Goal: Navigation & Orientation: Find specific page/section

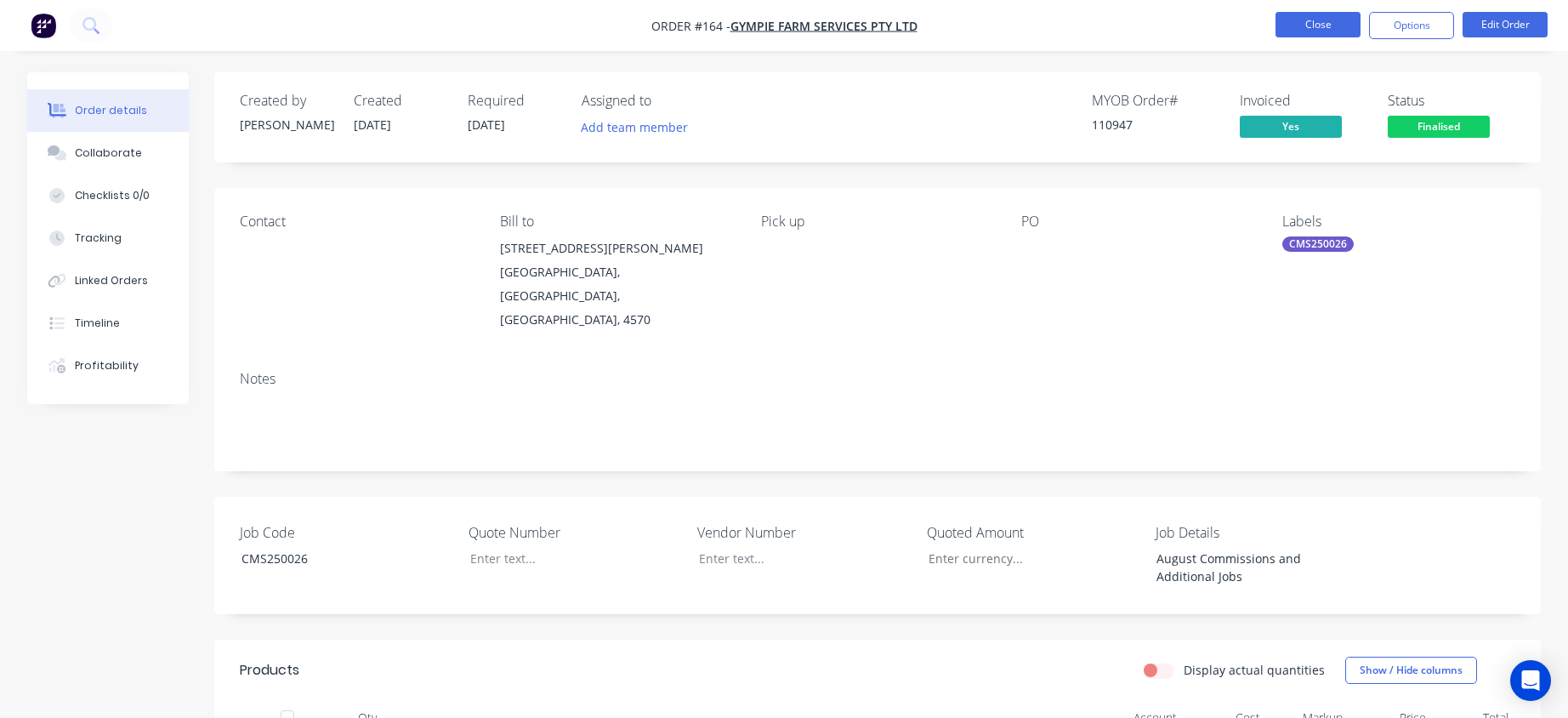
click at [1304, 22] on button "Close" at bounding box center [1318, 24] width 85 height 25
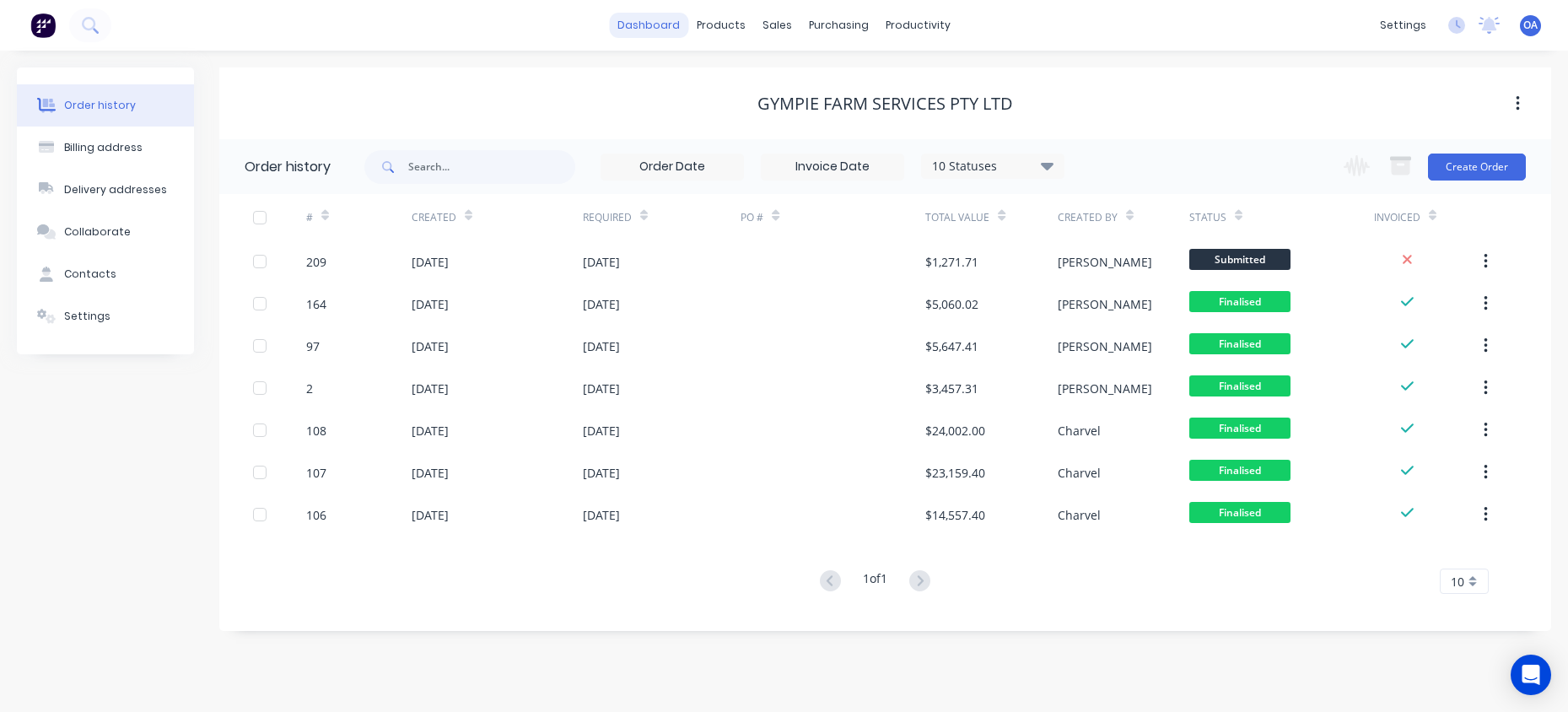
click at [645, 21] on link "dashboard" at bounding box center [648, 25] width 79 height 25
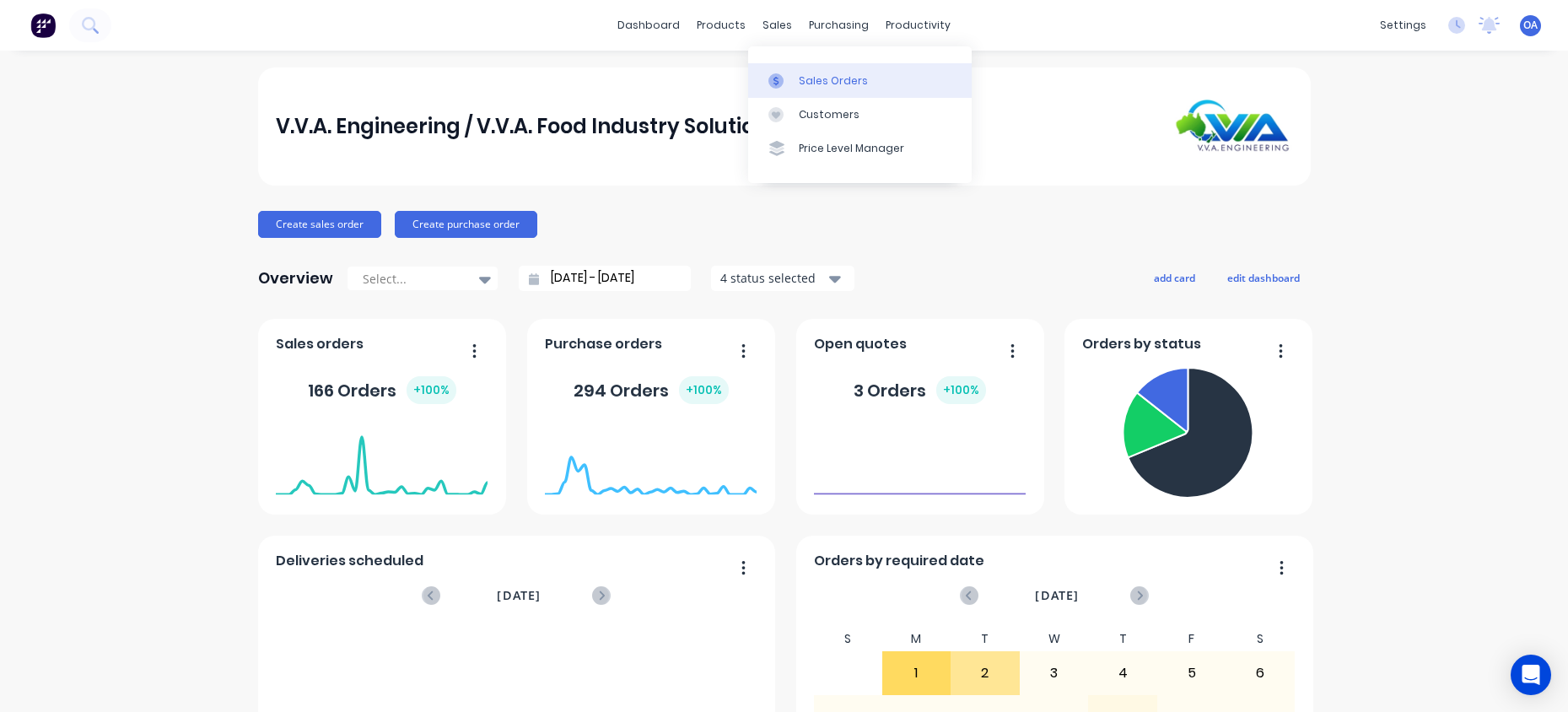
click at [780, 80] on icon at bounding box center [776, 81] width 15 height 15
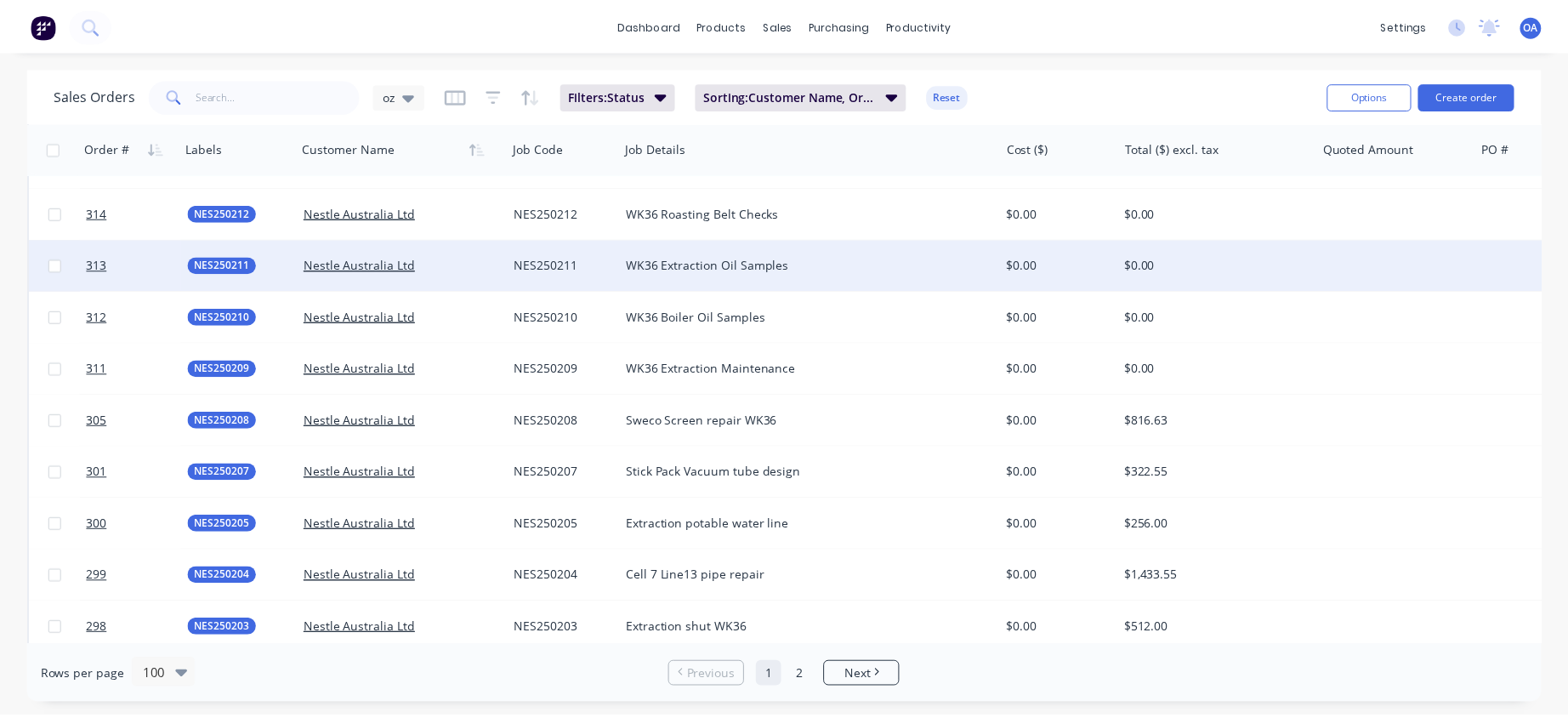
scroll to position [3742, 0]
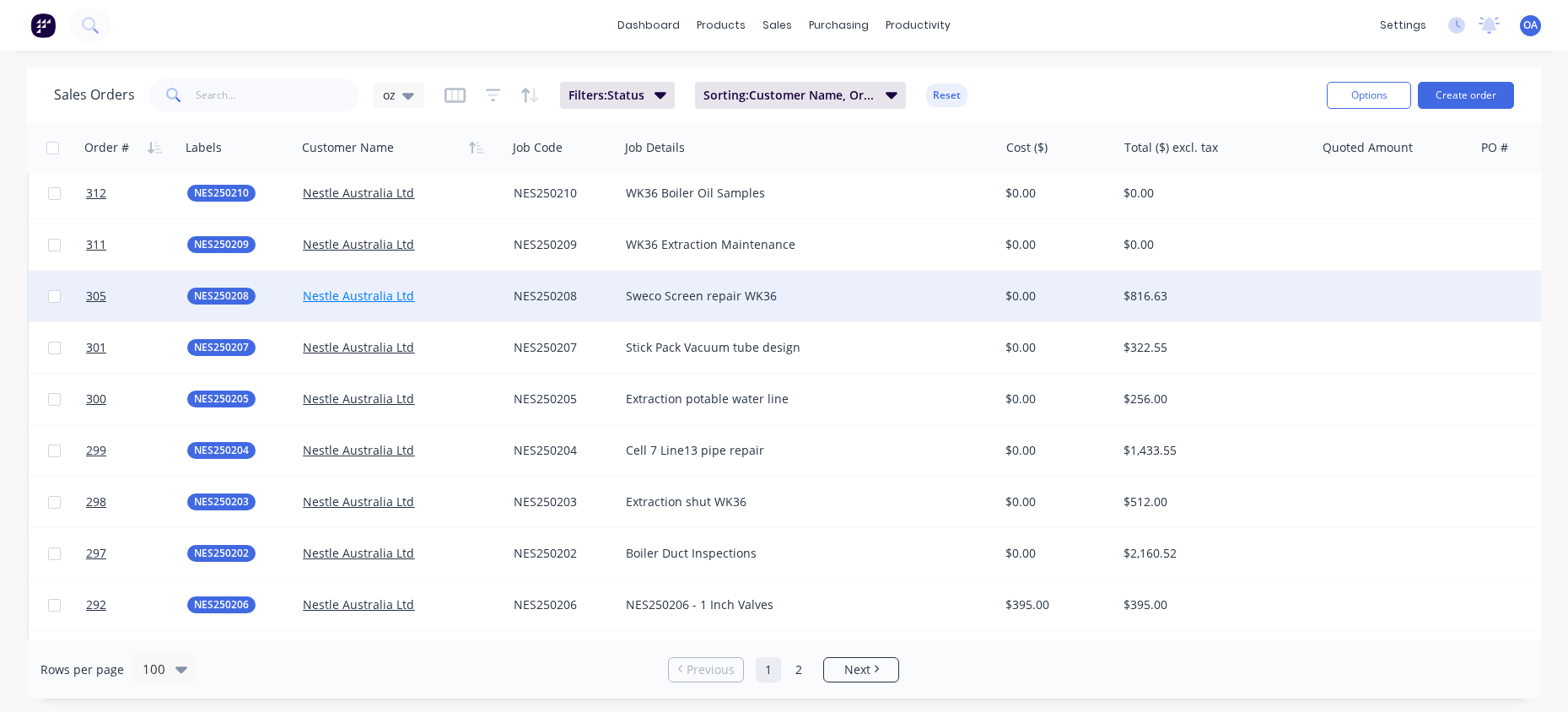
click at [353, 294] on link "Nestle Australia Ltd" at bounding box center [359, 295] width 112 height 16
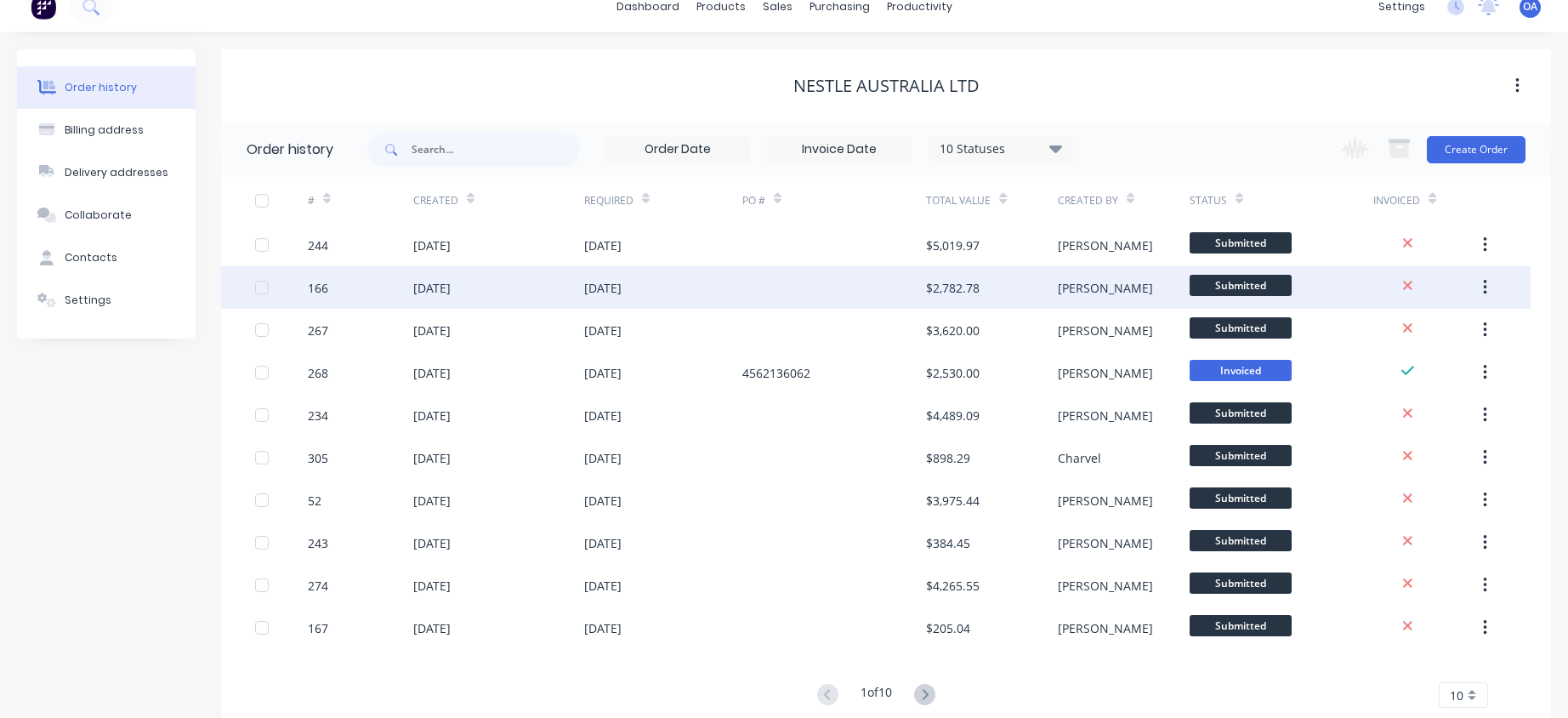
scroll to position [63, 0]
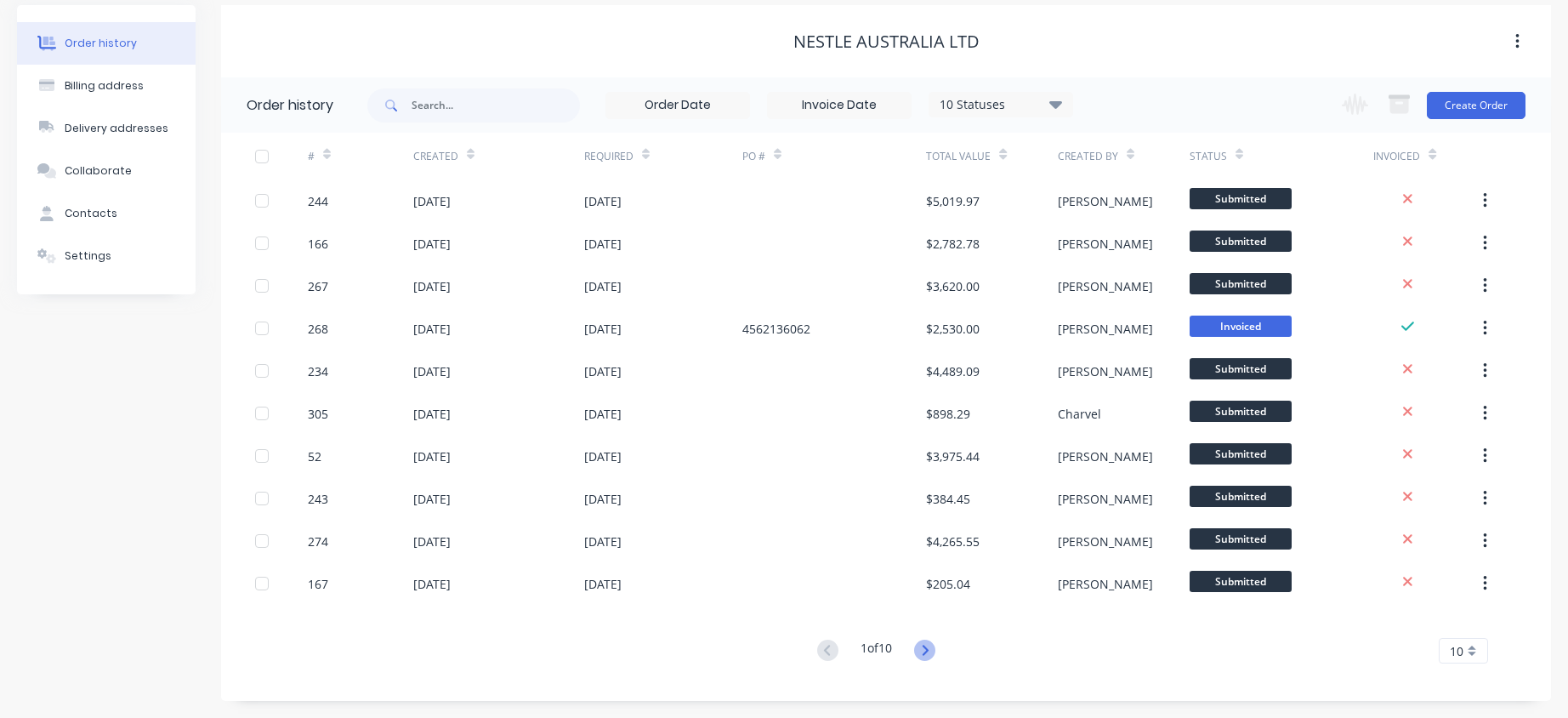
click at [935, 650] on icon at bounding box center [925, 650] width 22 height 22
click at [931, 644] on icon at bounding box center [925, 650] width 22 height 22
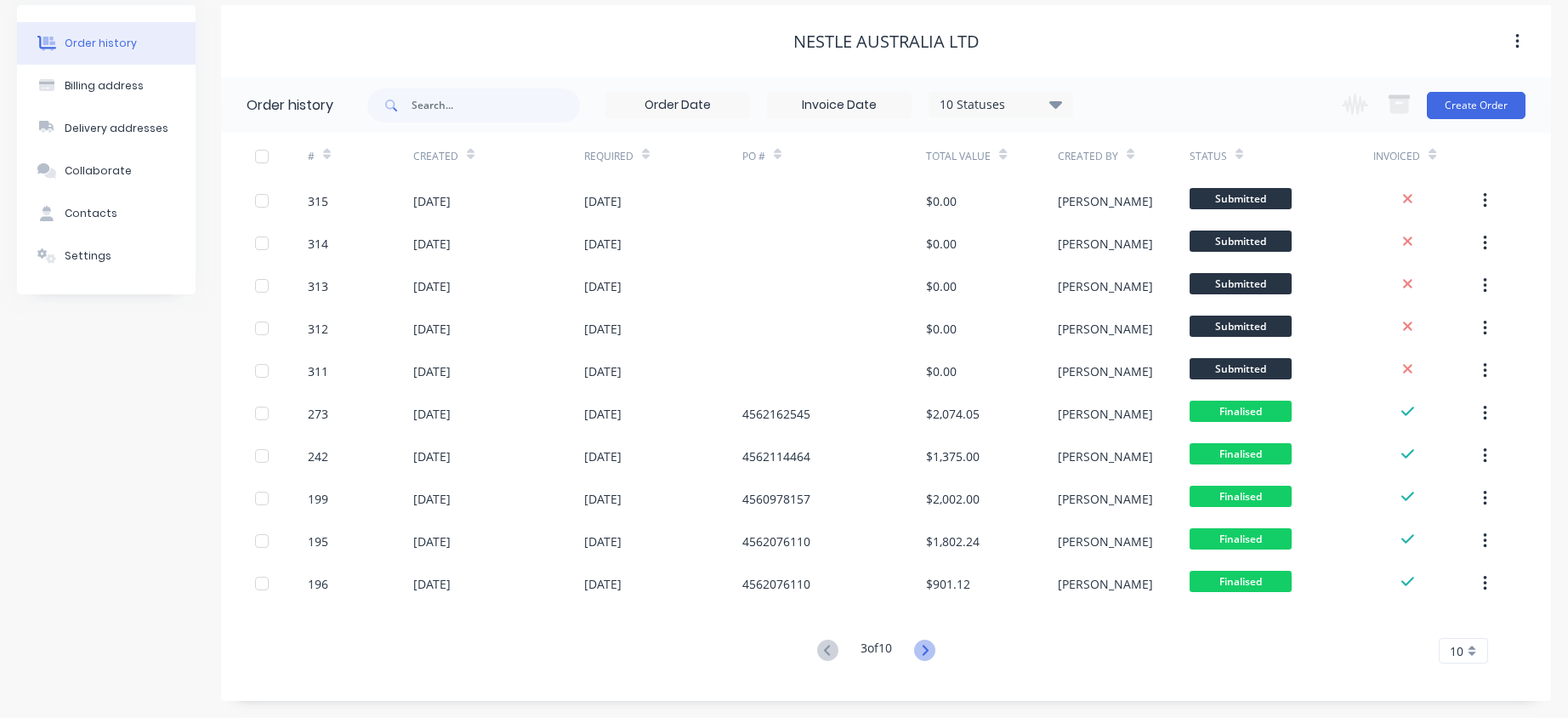
click at [923, 652] on icon at bounding box center [925, 650] width 22 height 22
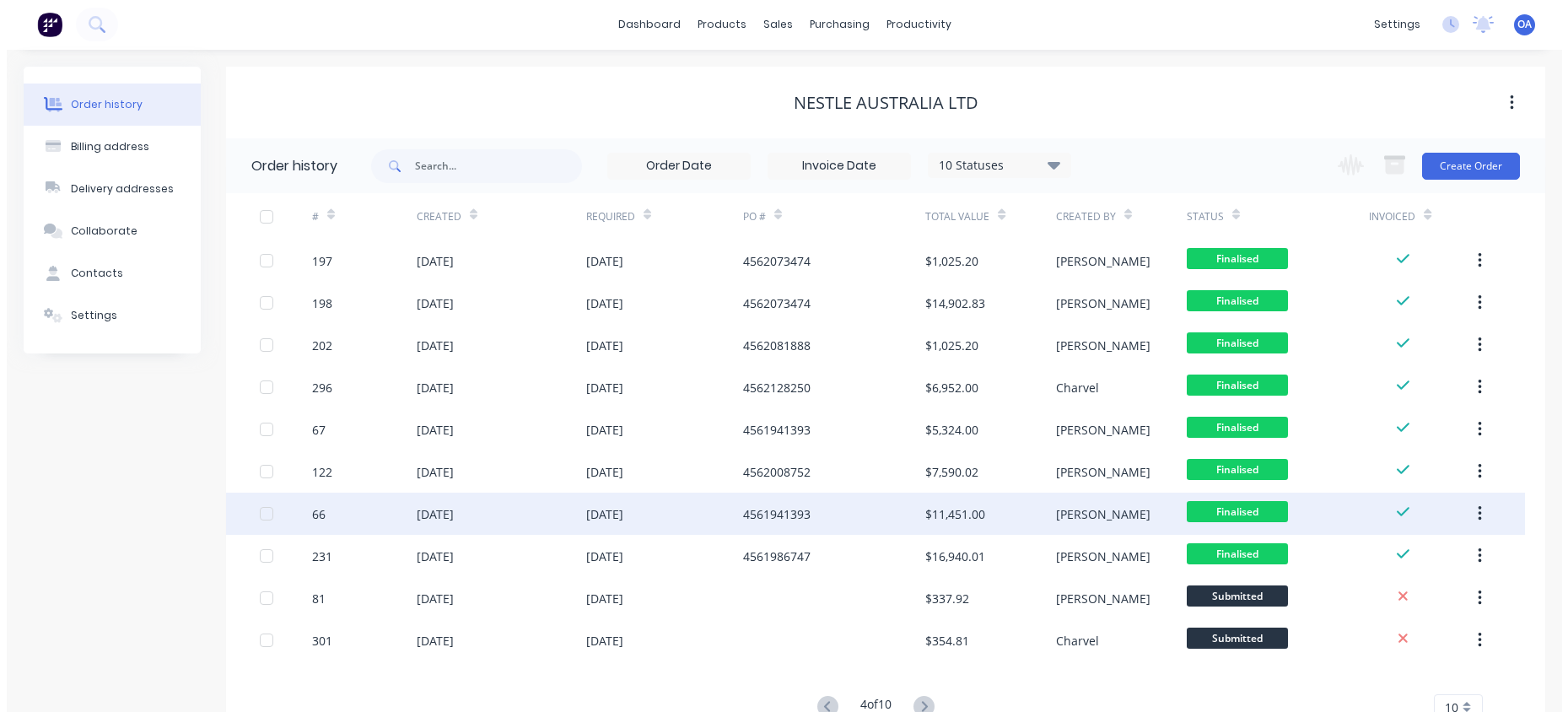
scroll to position [0, 0]
